Goal: Transaction & Acquisition: Purchase product/service

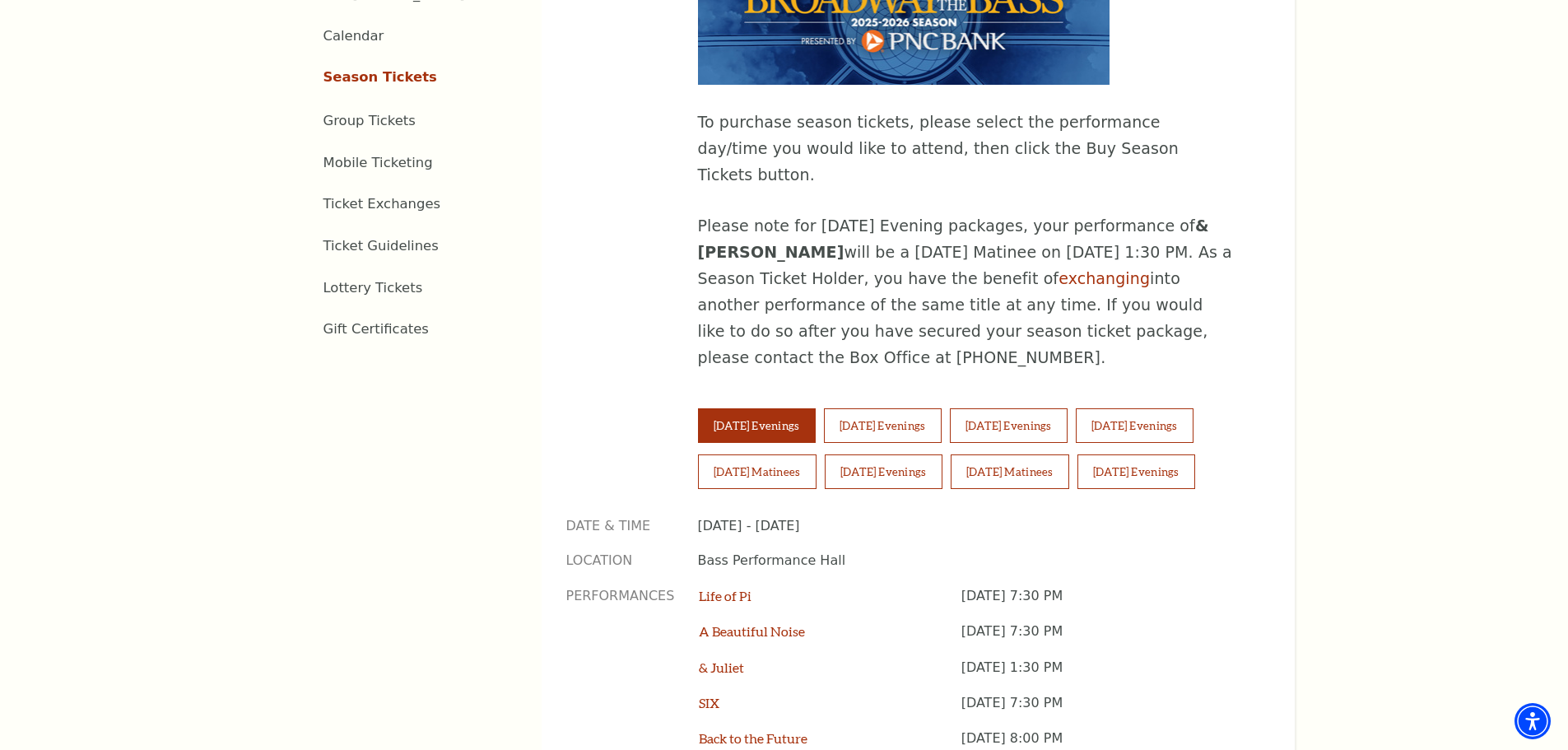
scroll to position [987, 0]
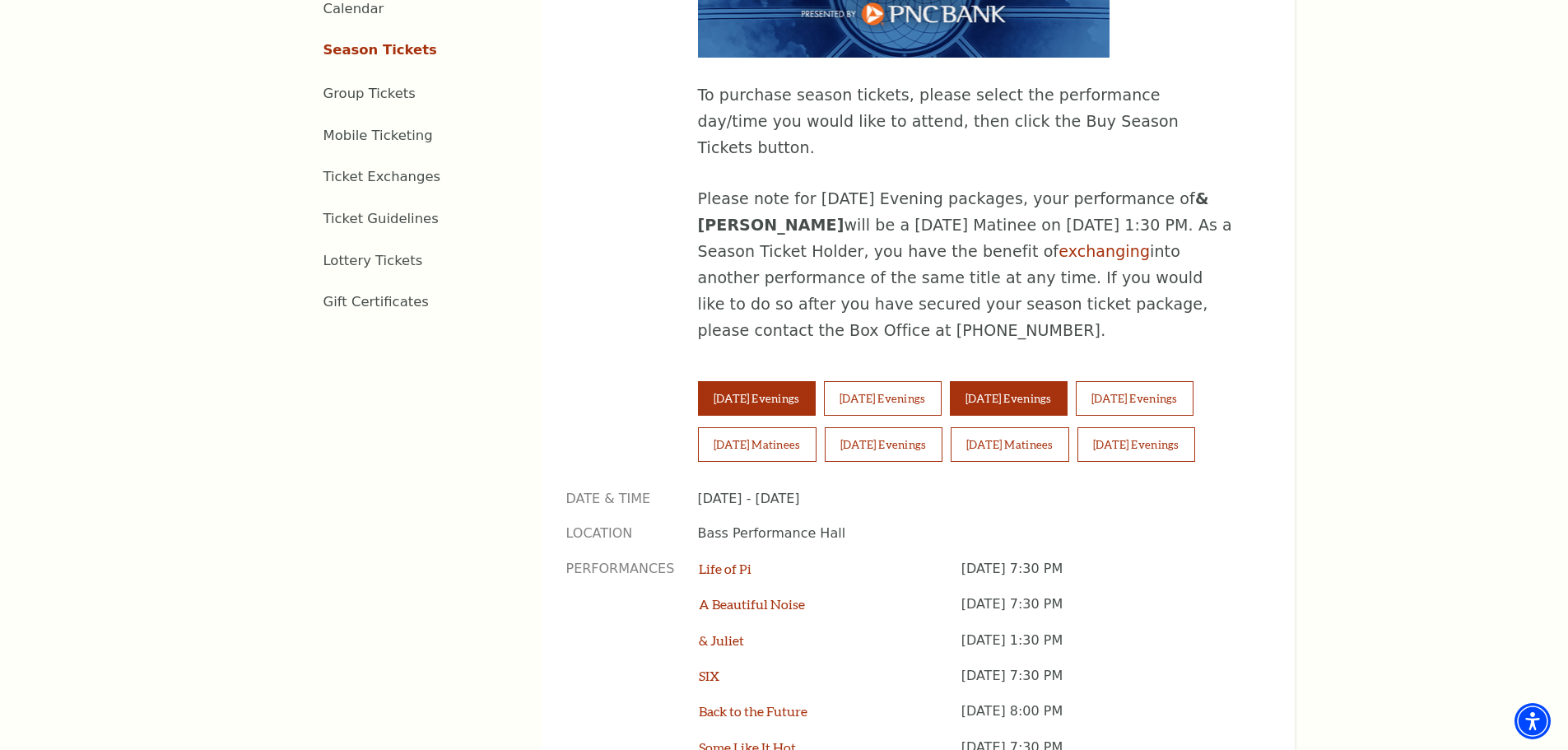
click at [1062, 381] on button "[DATE] Evenings" at bounding box center [1008, 398] width 118 height 34
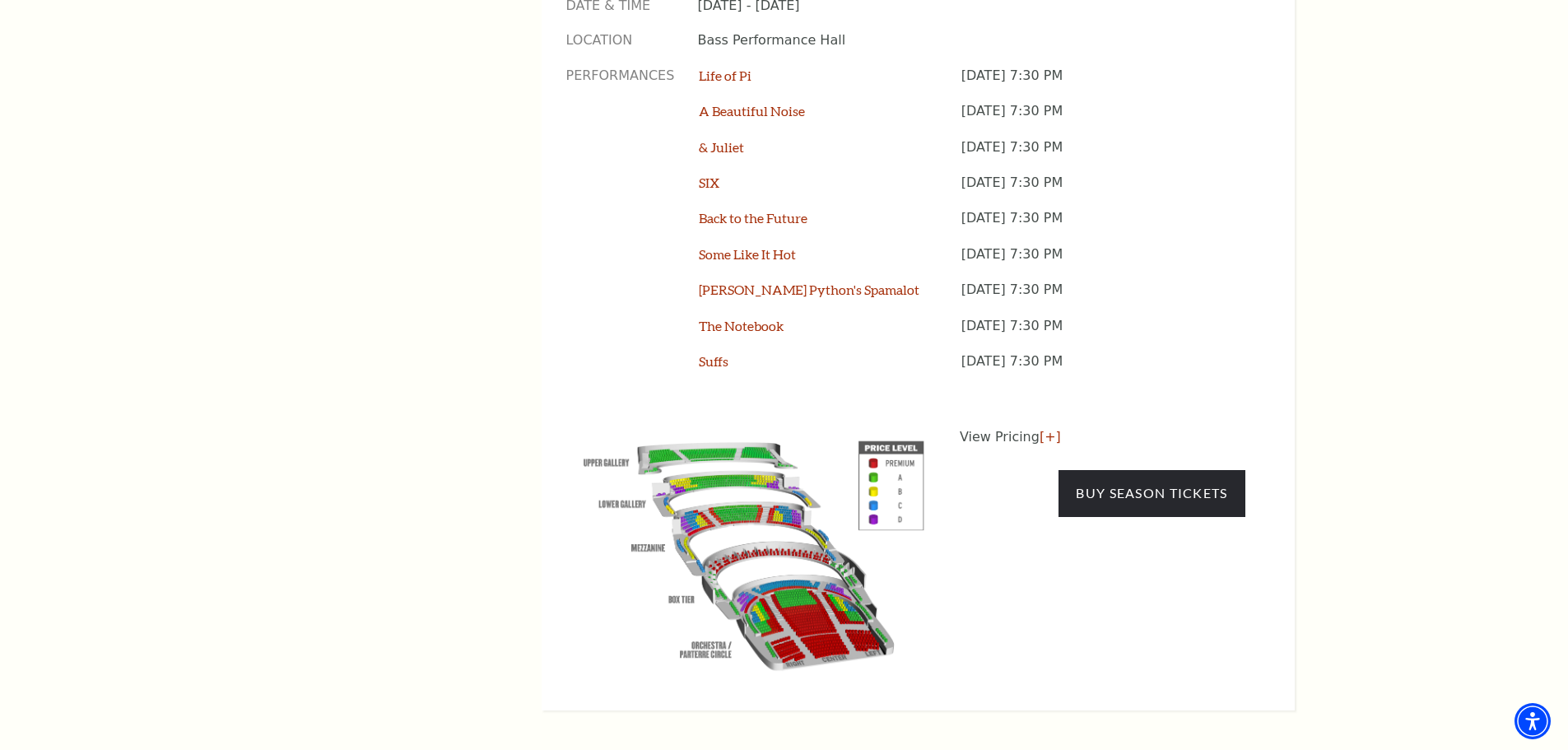
scroll to position [1481, 0]
click at [1051, 428] on link "[+]" at bounding box center [1050, 436] width 21 height 15
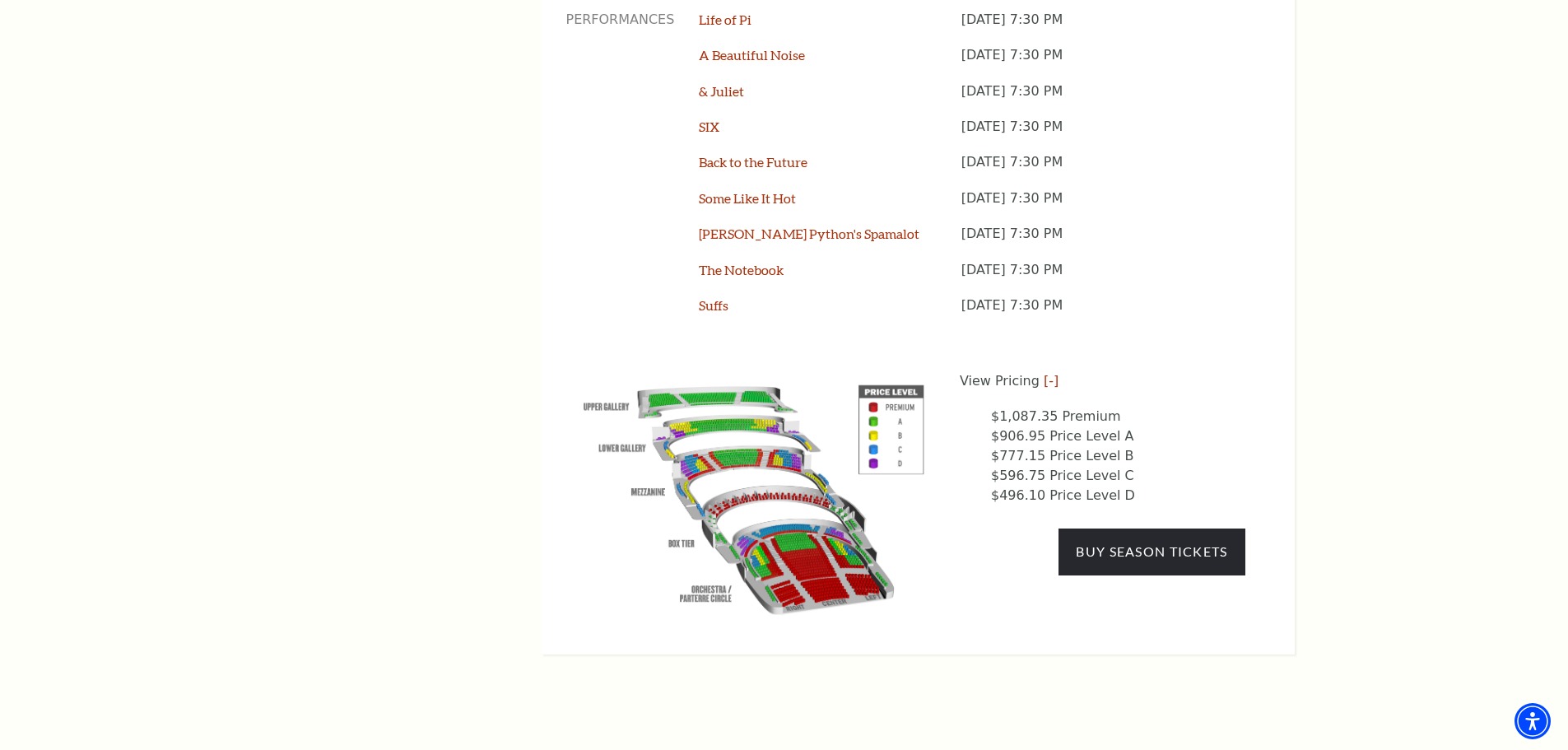
scroll to position [1563, 0]
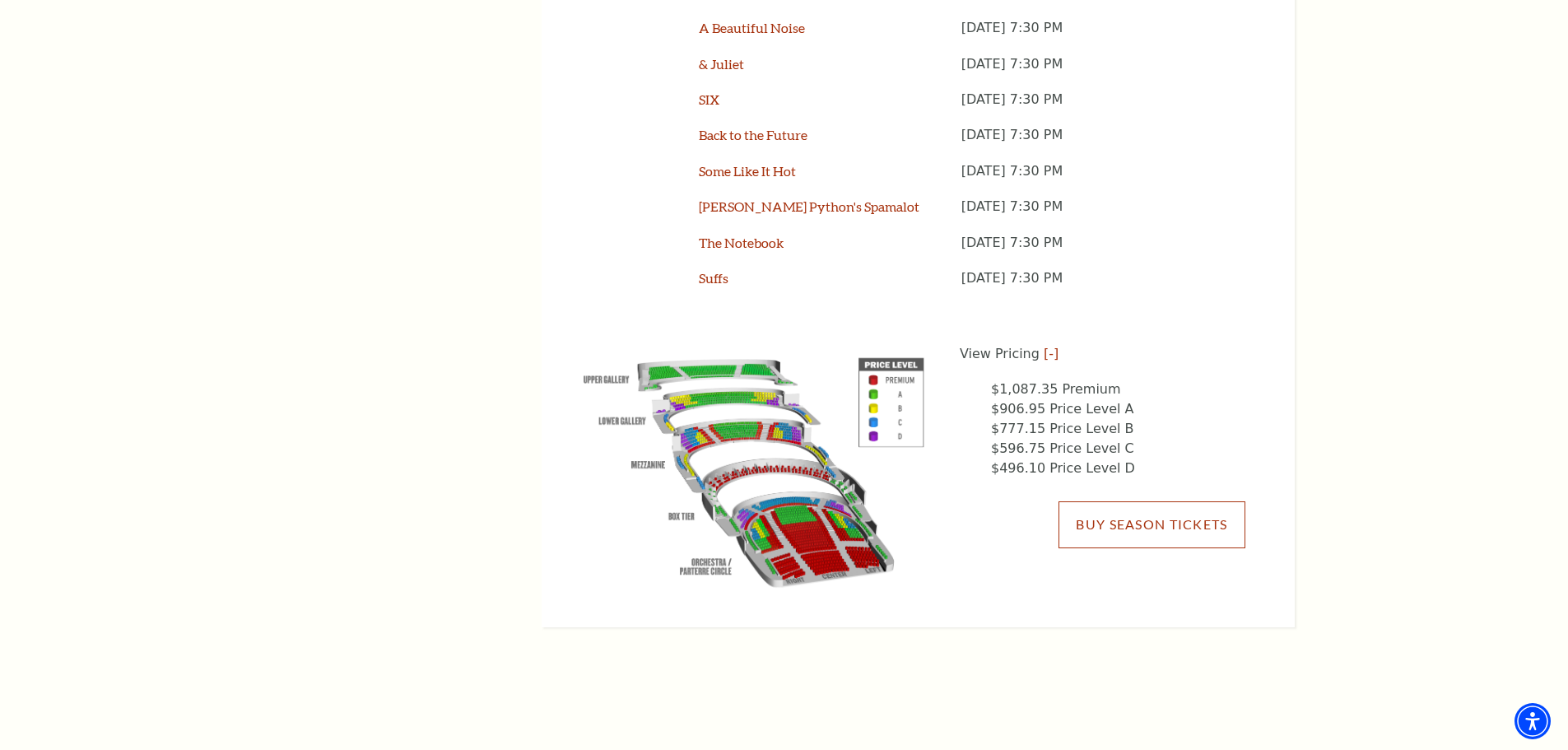
click at [1188, 501] on link "Buy Season Tickets" at bounding box center [1150, 524] width 186 height 46
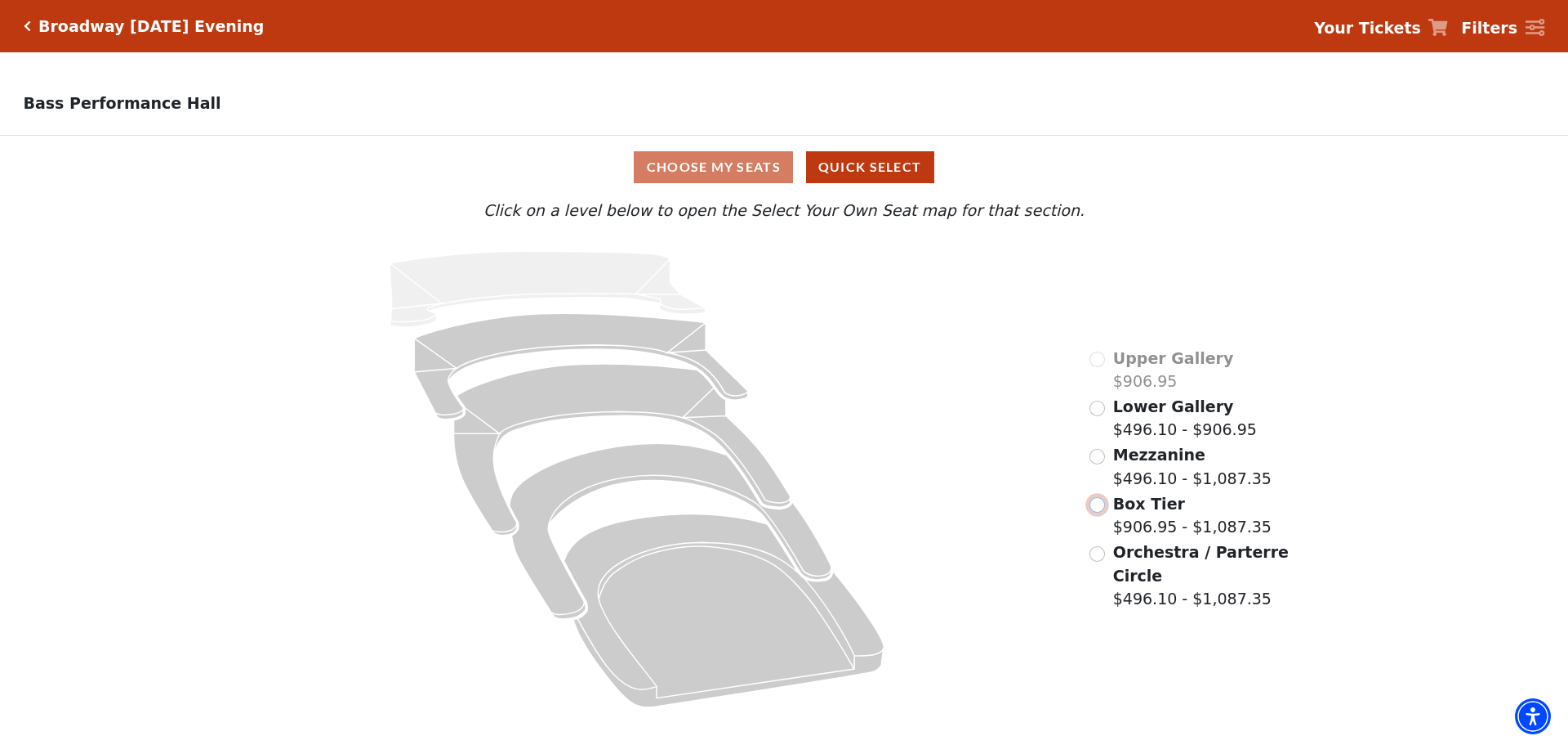
click at [1093, 508] on input "Box Tier$906.95 - $1,087.35\a" at bounding box center [1098, 505] width 15 height 15
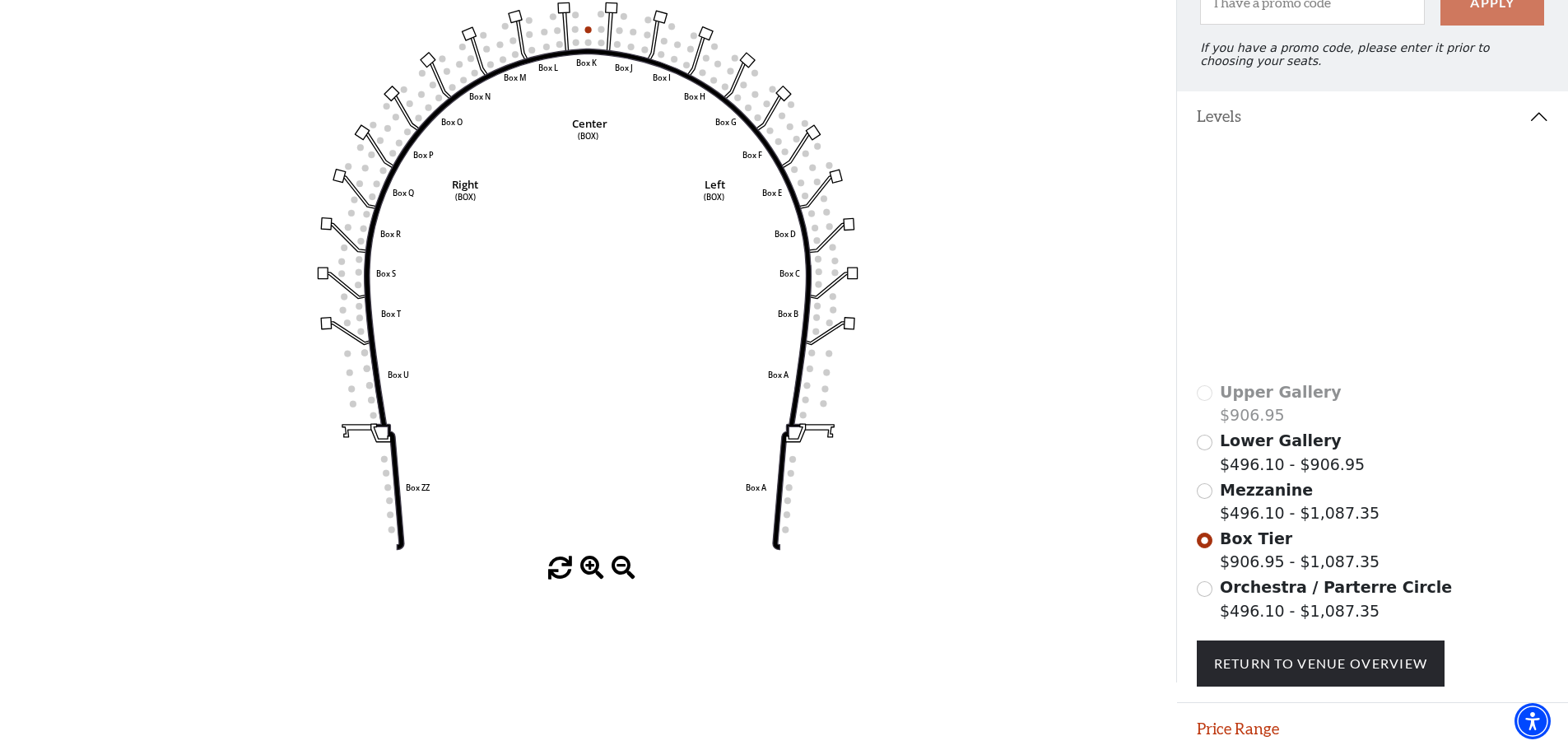
scroll to position [241, 0]
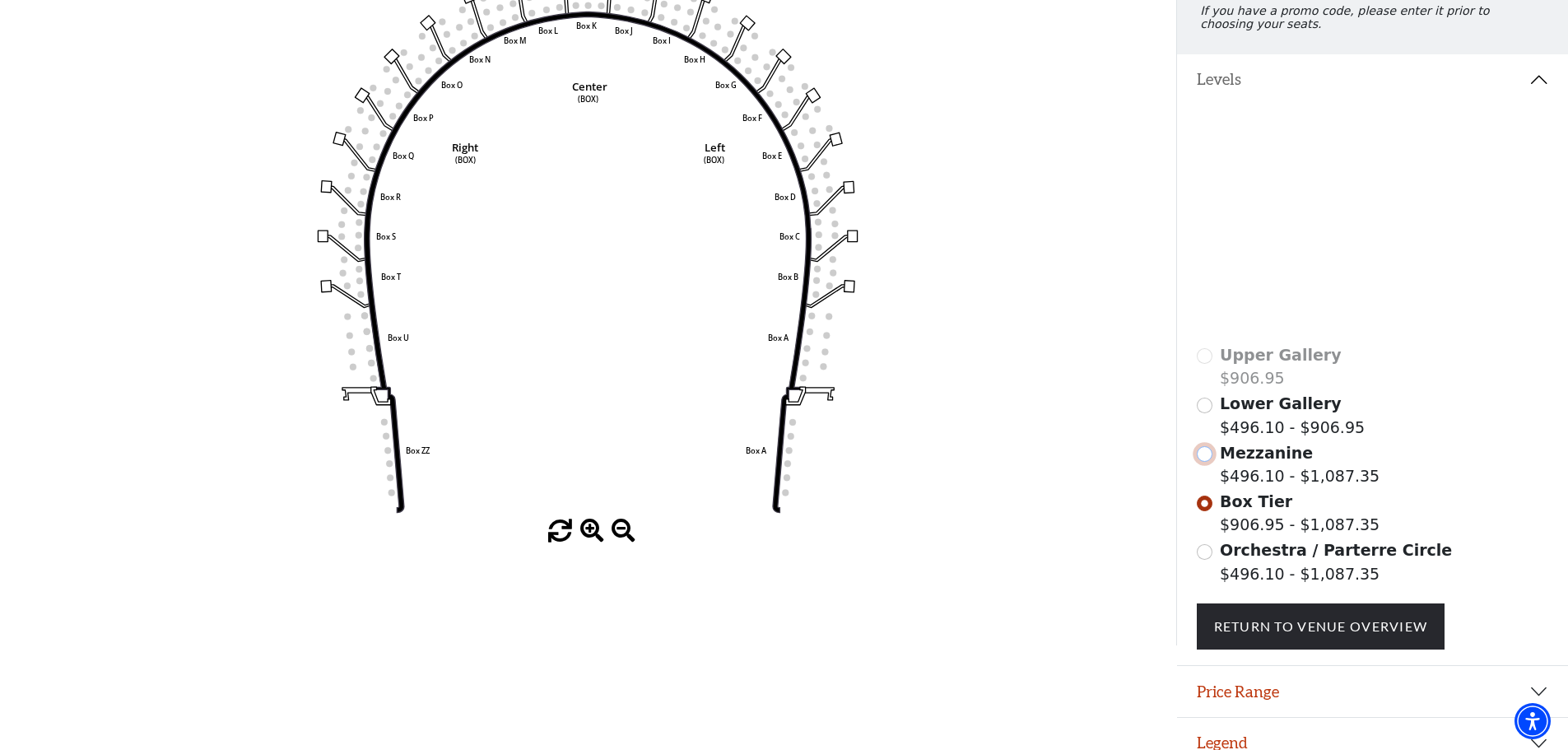
click at [1204, 461] on input "Mezzanine$496.10 - $1,087.35\a" at bounding box center [1204, 454] width 15 height 15
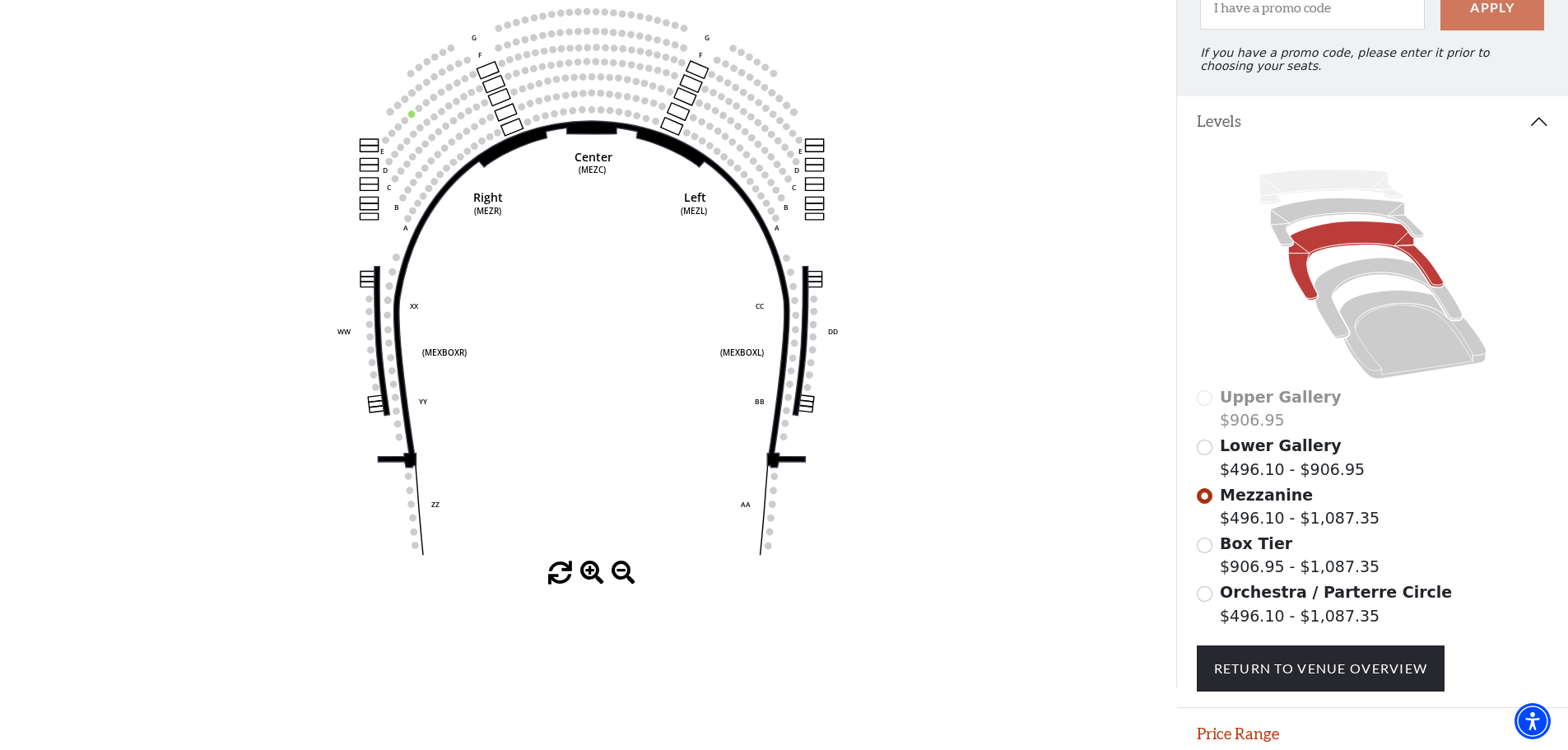
scroll to position [107, 0]
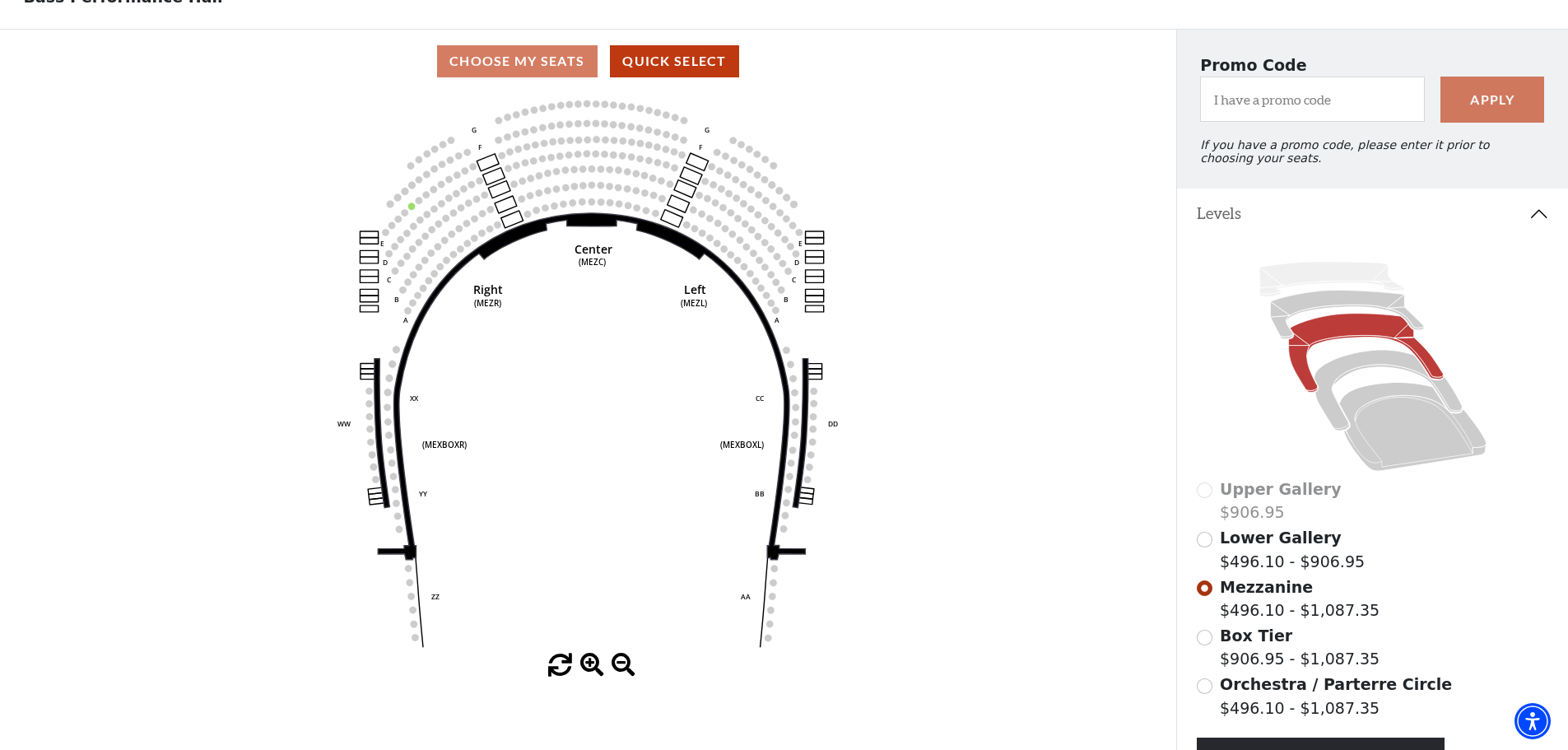
click at [636, 210] on circle at bounding box center [636, 207] width 7 height 7
click at [529, 73] on div "Choose My Seats Quick Select" at bounding box center [588, 61] width 1176 height 32
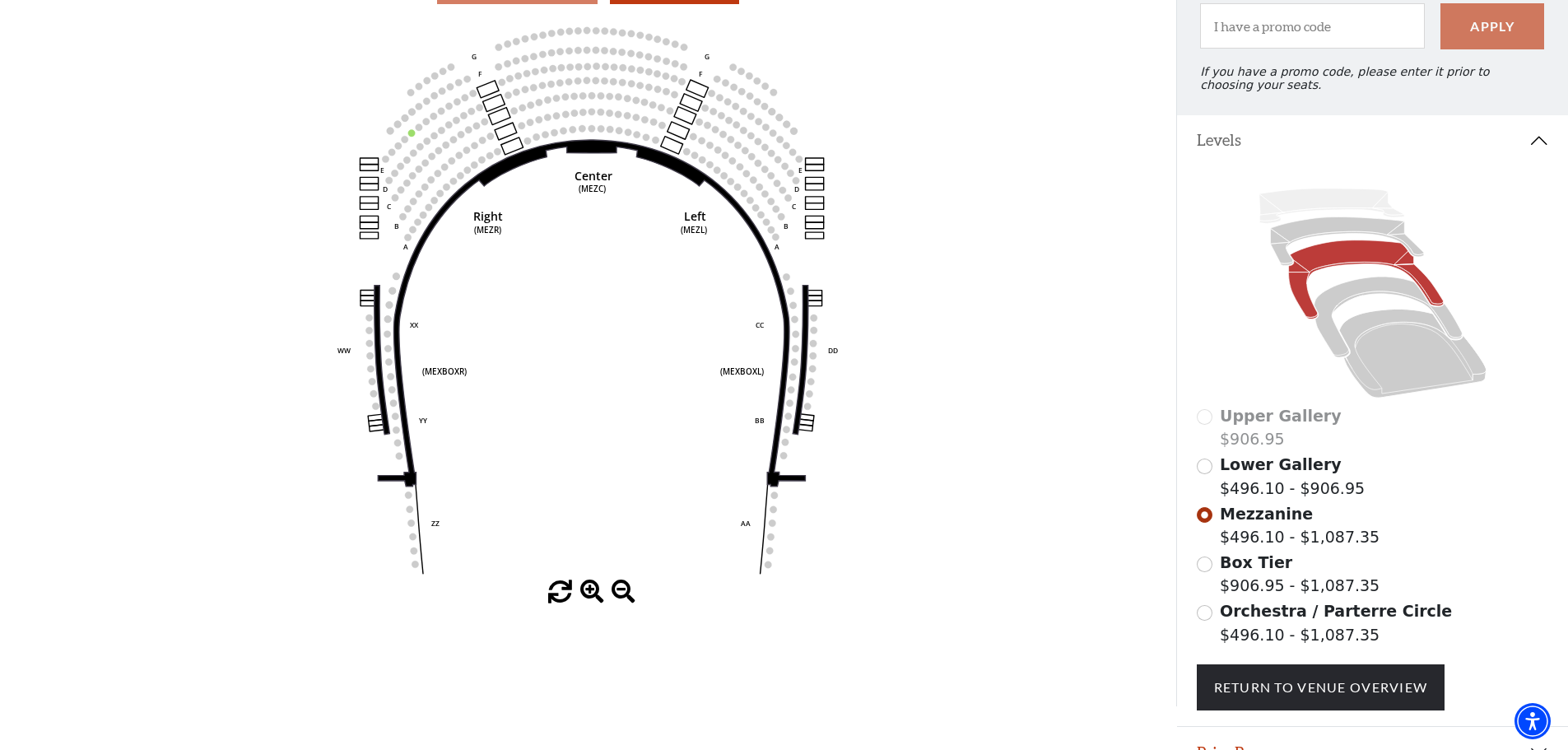
scroll to position [271, 0]
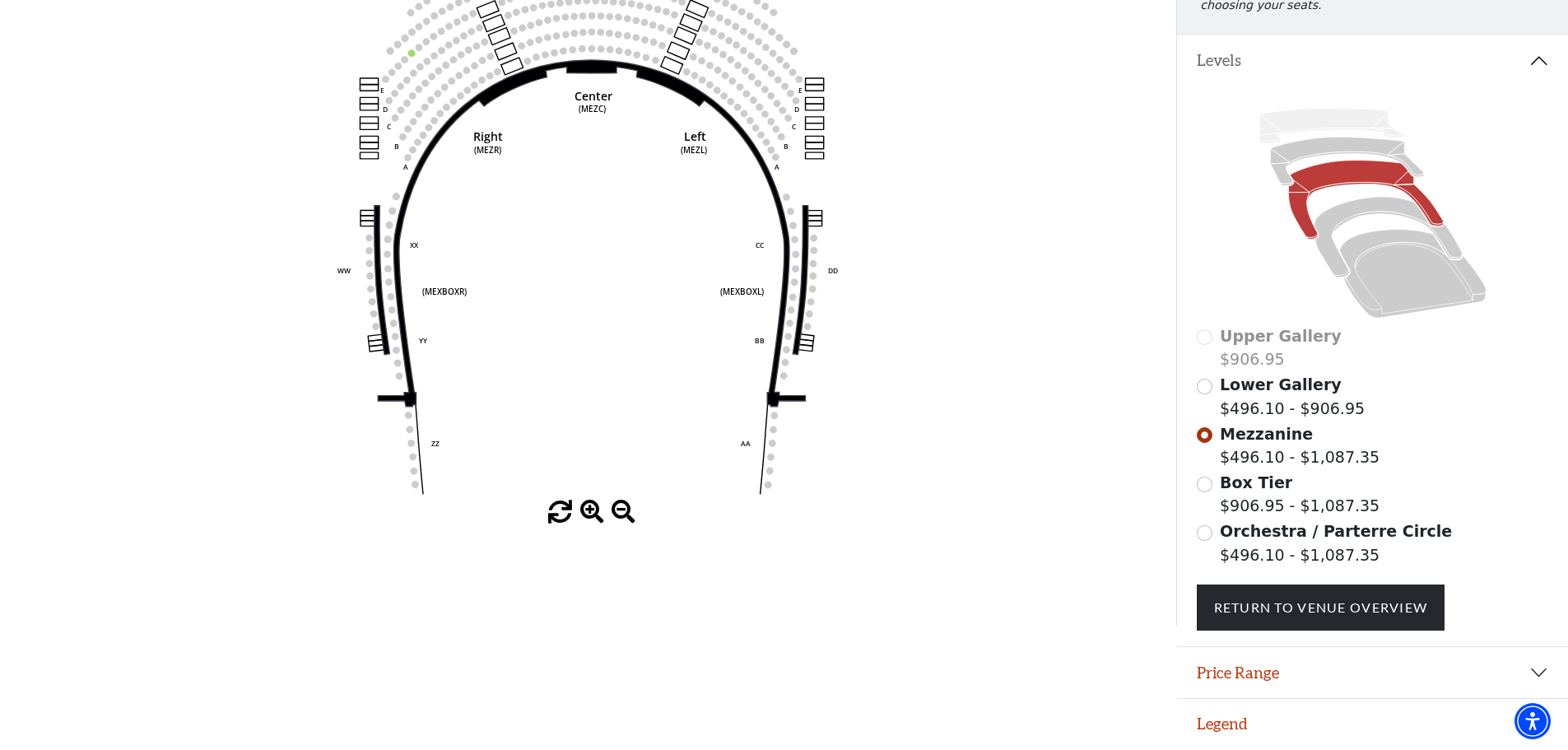
click at [1214, 547] on div "Orchestra / Parterre Circle $496.10 - $1,087.35" at bounding box center [1372, 542] width 353 height 47
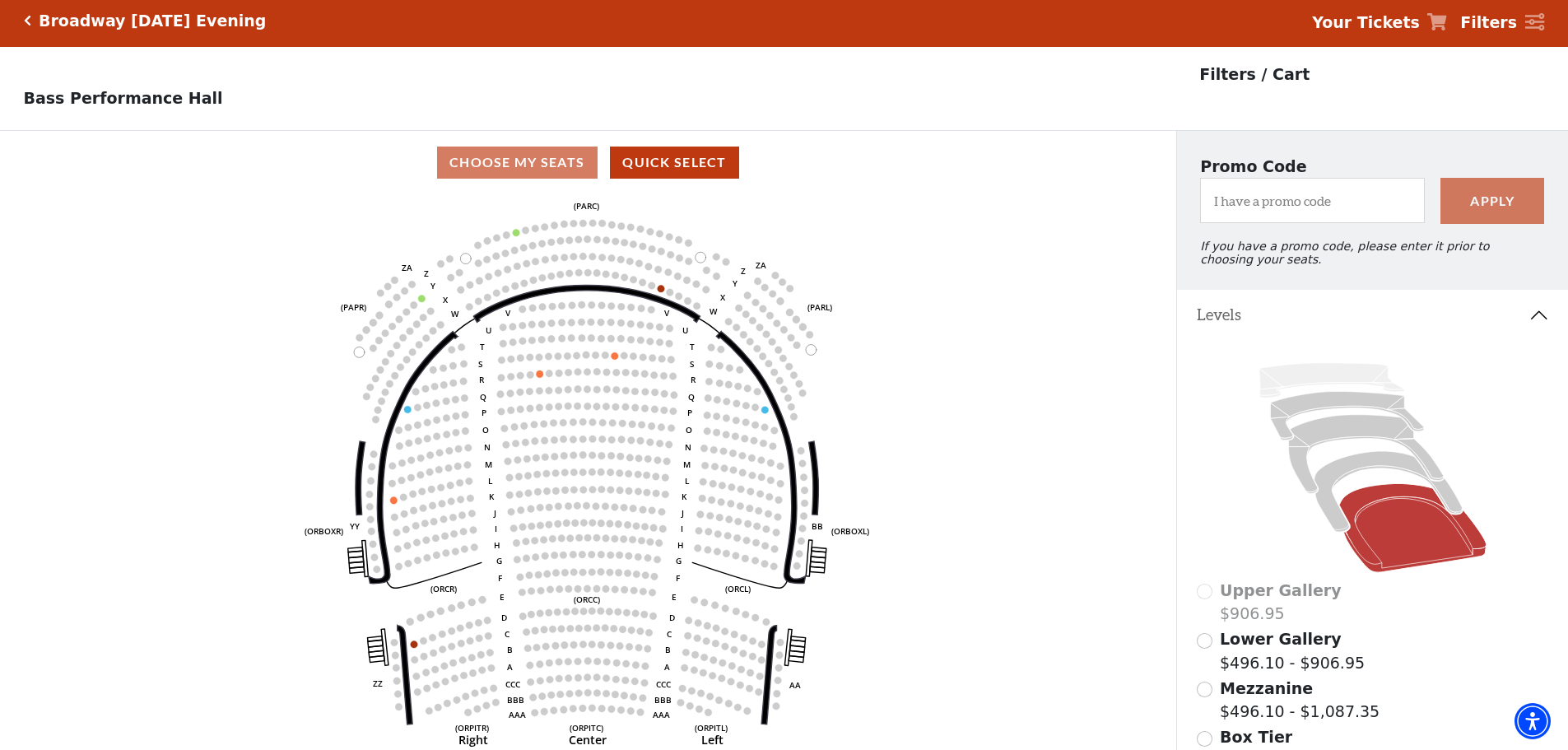
scroll to position [0, 0]
